Goal: Task Accomplishment & Management: Manage account settings

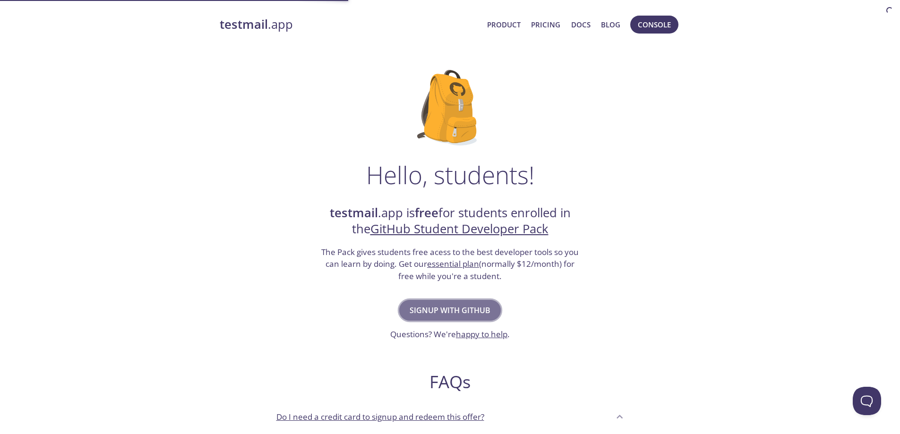
click at [454, 306] on span "Signup with GitHub" at bounding box center [449, 310] width 81 height 13
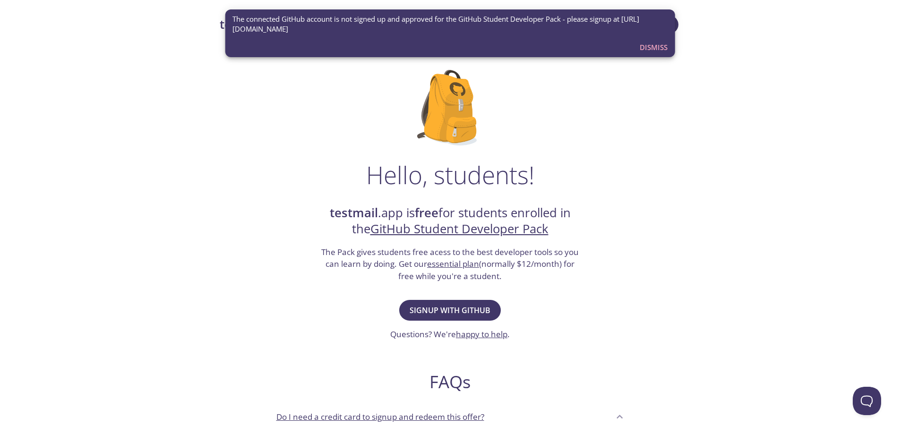
click at [529, 304] on div "Hello, students! testmail .app is free for students enrolled in the GitHub Stud…" at bounding box center [450, 343] width 461 height 577
click at [646, 48] on span "Dismiss" at bounding box center [654, 47] width 28 height 12
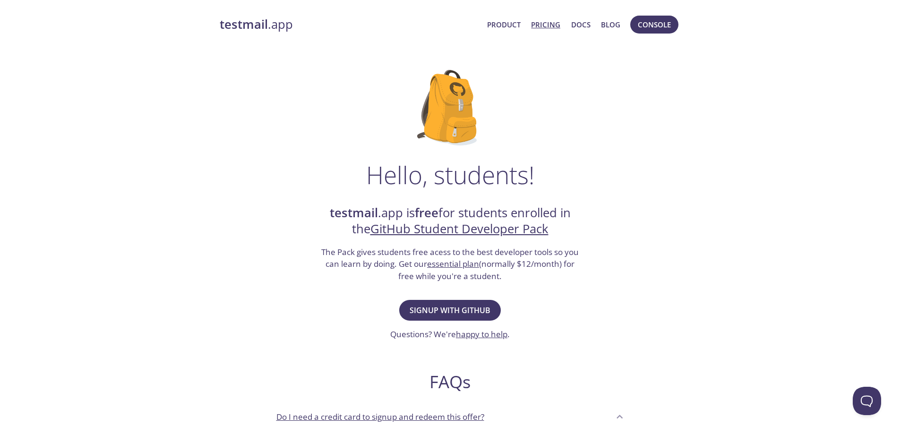
click at [546, 19] on link "Pricing" at bounding box center [545, 24] width 29 height 12
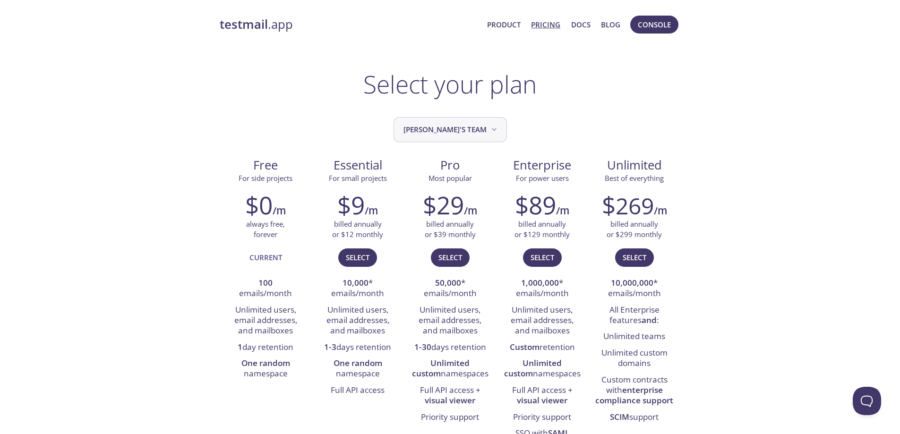
click at [485, 122] on button "[PERSON_NAME]'s team" at bounding box center [449, 129] width 113 height 25
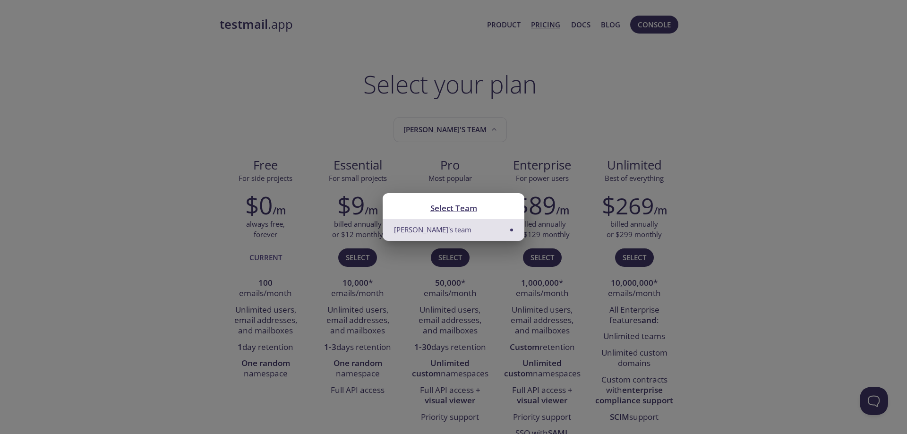
click at [609, 85] on div "Select Team Tayyar's team" at bounding box center [453, 217] width 907 height 434
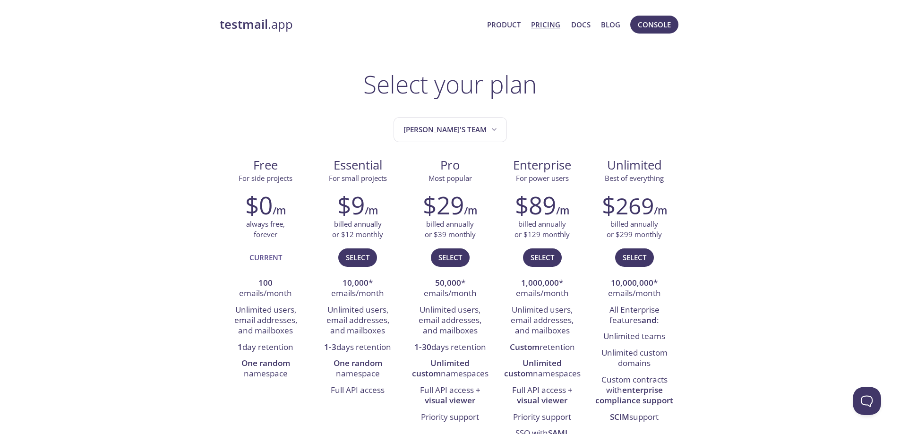
click at [297, 20] on link "testmail .app" at bounding box center [350, 25] width 260 height 16
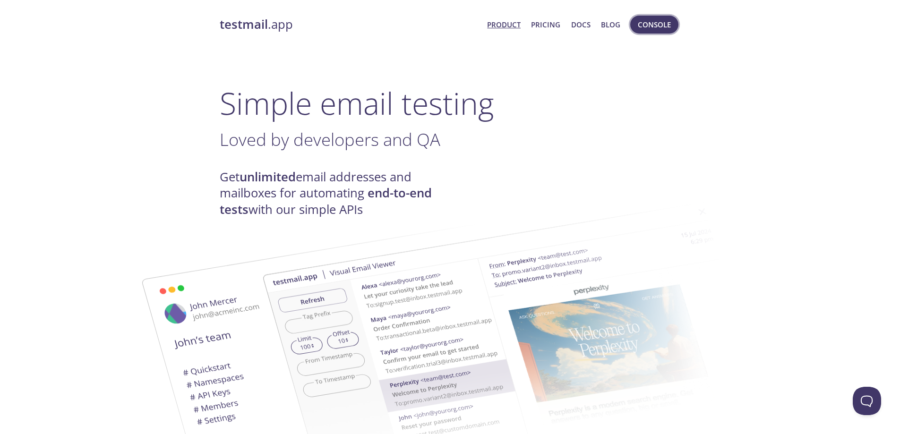
click at [639, 26] on span "Console" at bounding box center [654, 24] width 33 height 12
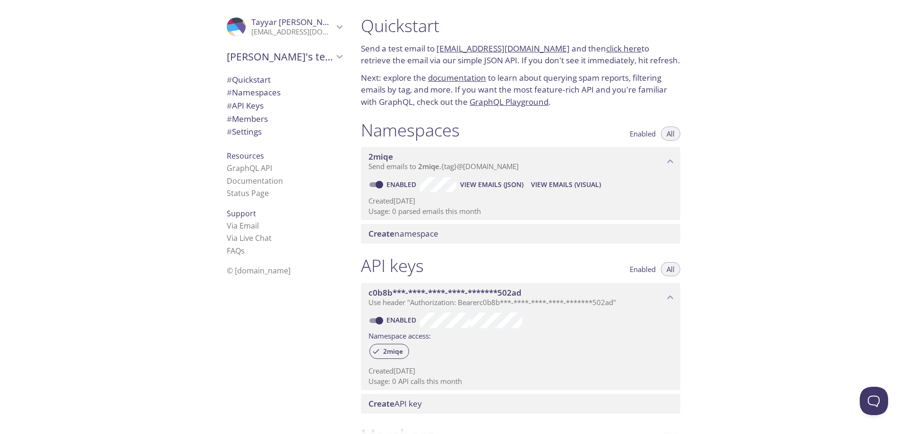
click at [247, 274] on span "© [DOMAIN_NAME]" at bounding box center [259, 270] width 64 height 10
click at [883, 398] on button "Open Beacon popover" at bounding box center [872, 399] width 28 height 28
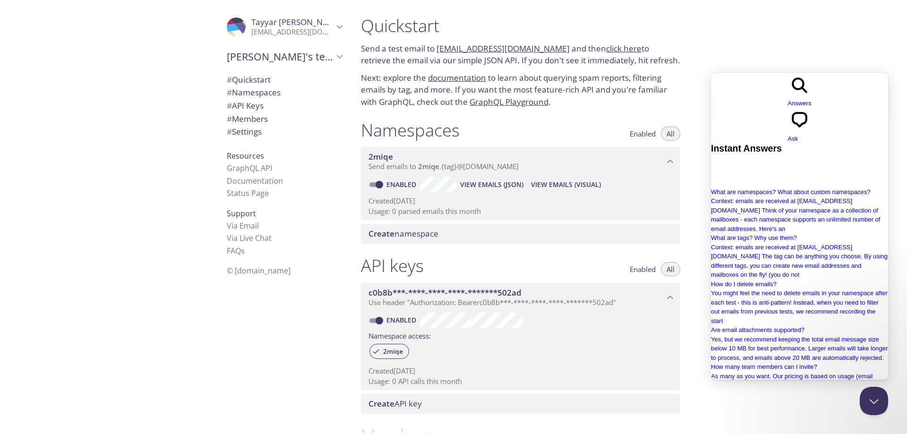
type input "student"
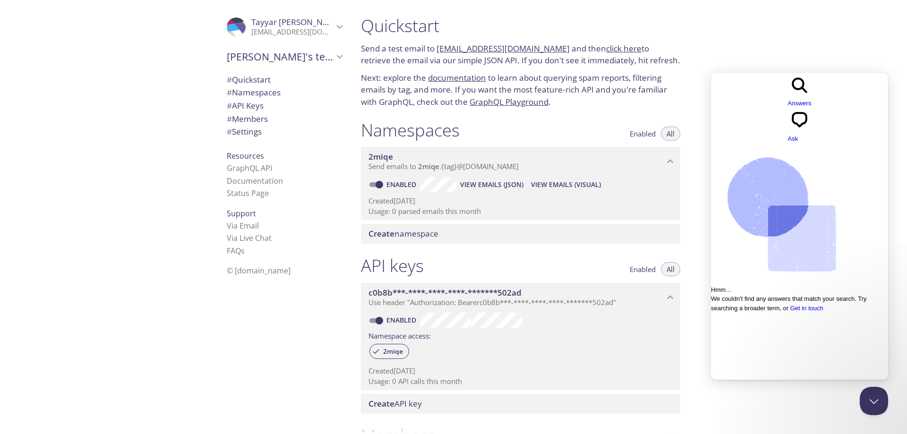
click at [788, 104] on span "Go back" at bounding box center [788, 107] width 0 height 7
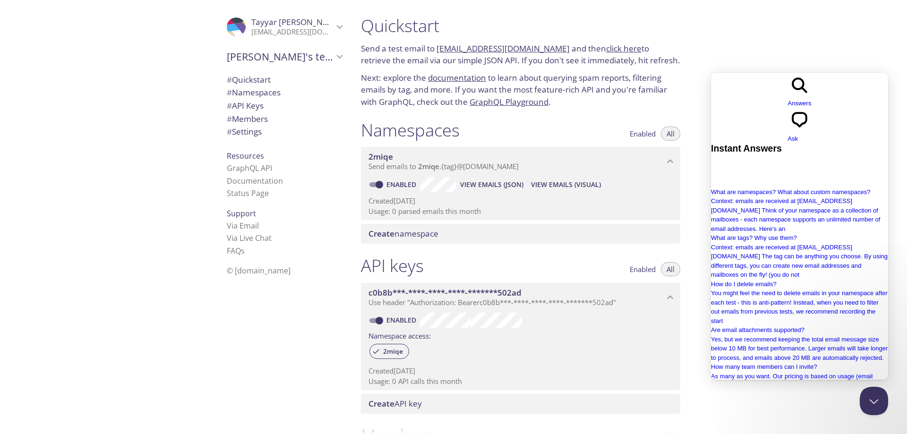
click at [293, 32] on p "[EMAIL_ADDRESS][DOMAIN_NAME]" at bounding box center [292, 31] width 82 height 9
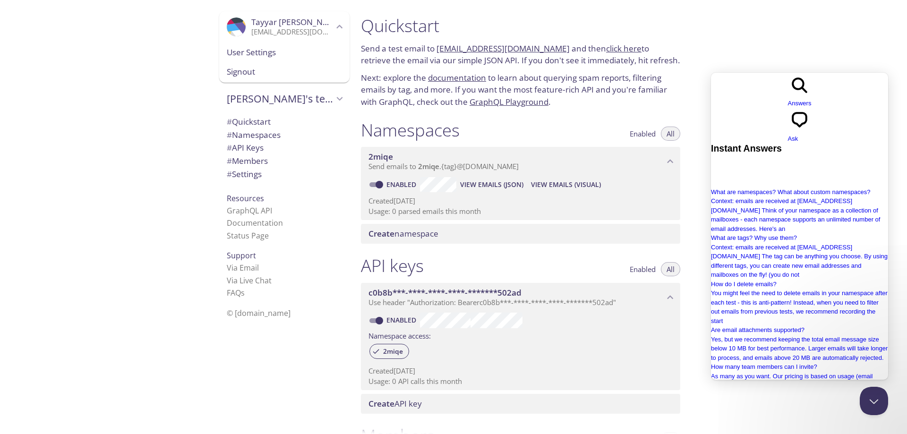
click at [287, 57] on span "User Settings" at bounding box center [284, 52] width 115 height 12
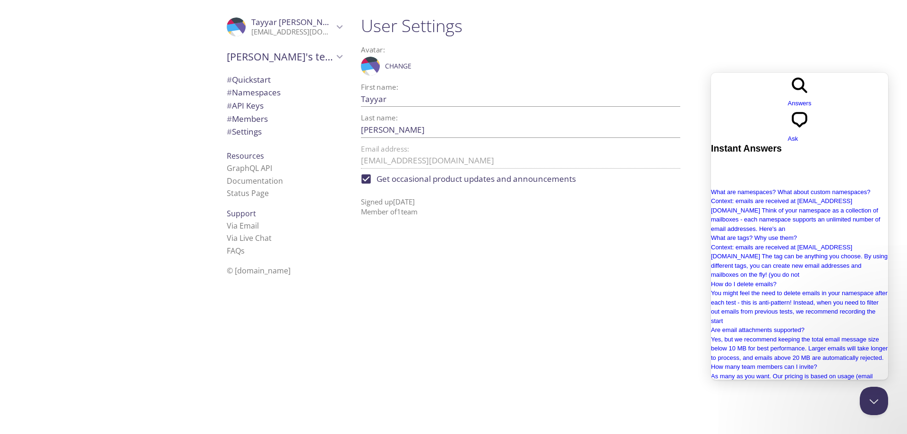
click at [373, 178] on input "Get occasional product updates and announcements" at bounding box center [366, 179] width 21 height 21
checkbox input "false"
click at [267, 94] on span "# Namespaces" at bounding box center [254, 92] width 54 height 11
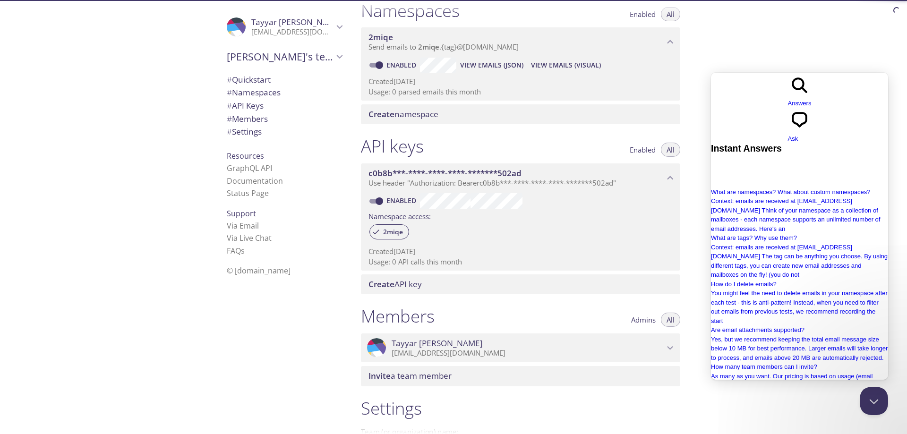
click at [263, 120] on span "# Members" at bounding box center [247, 118] width 41 height 11
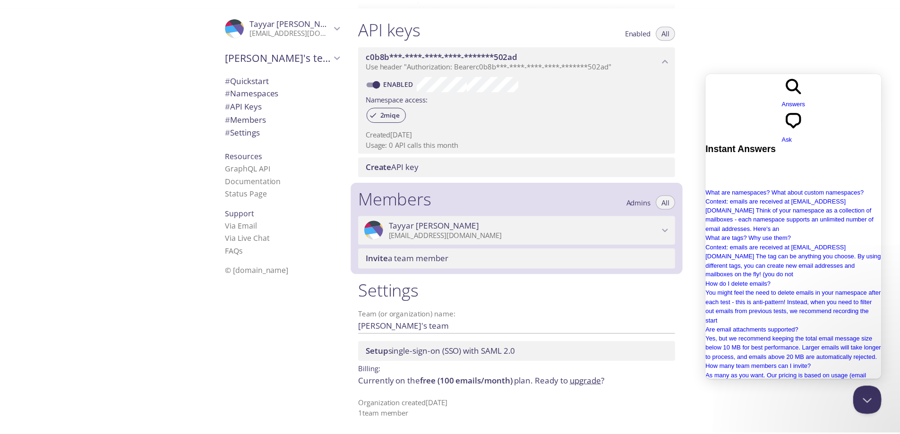
scroll to position [238, 0]
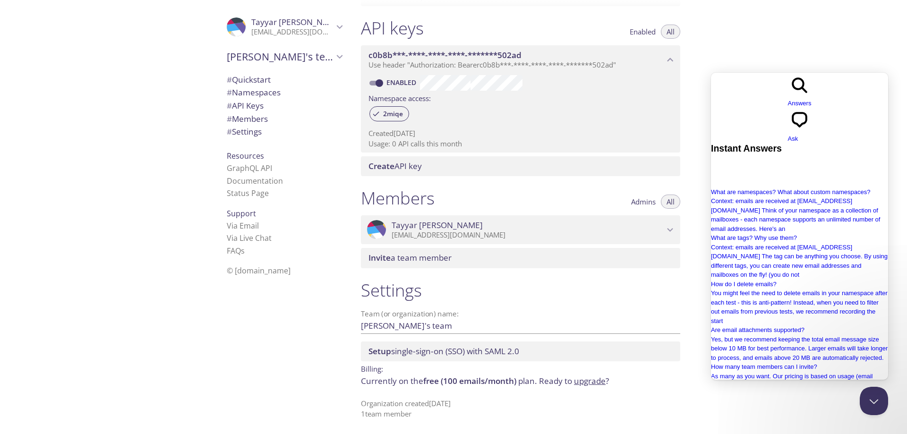
click at [264, 131] on span "# Settings" at bounding box center [284, 132] width 115 height 12
click at [590, 383] on link "upgrade" at bounding box center [590, 380] width 32 height 11
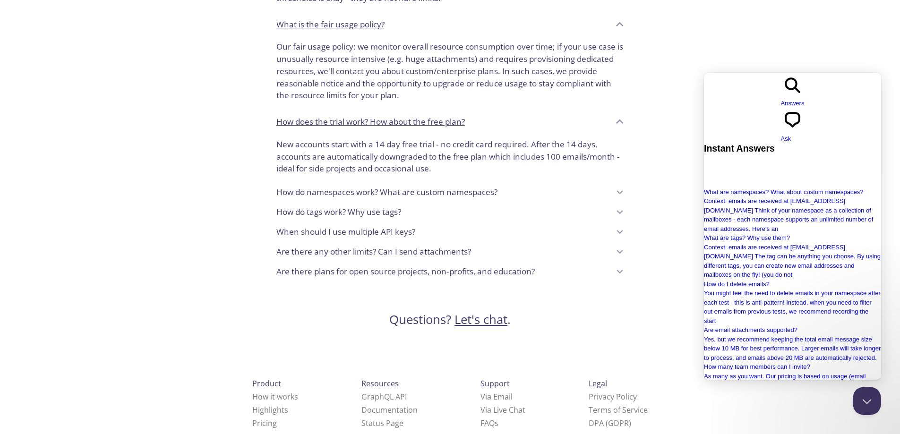
scroll to position [769, 0]
